Goal: Transaction & Acquisition: Purchase product/service

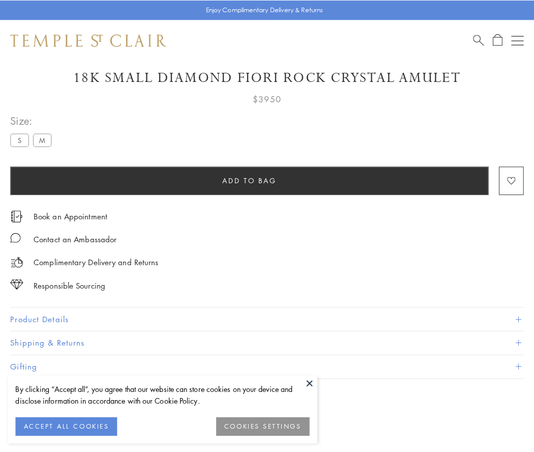
scroll to position [54, 0]
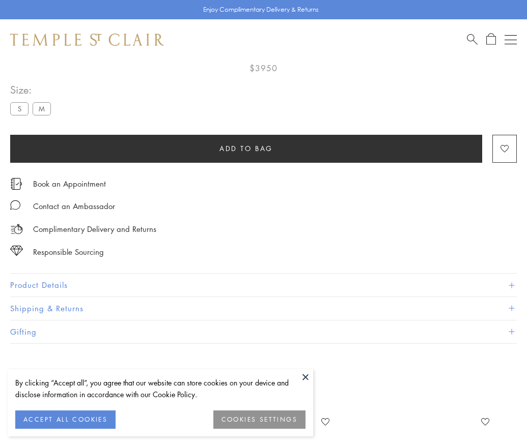
click at [246, 148] on span "Add to bag" at bounding box center [245, 148] width 53 height 11
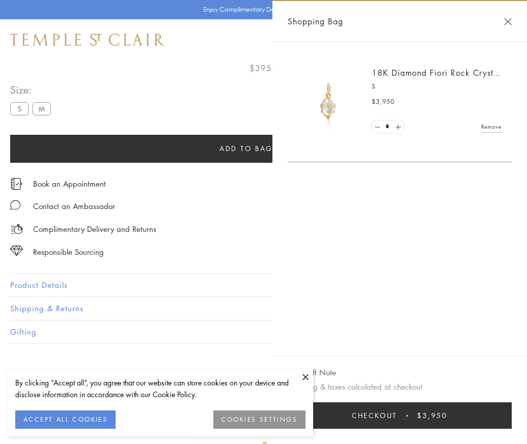
click at [397, 421] on span "Checkout" at bounding box center [374, 415] width 45 height 11
